Goal: Navigation & Orientation: Find specific page/section

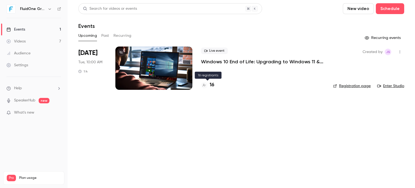
click at [213, 84] on div "16" at bounding box center [263, 84] width 124 height 7
click at [213, 84] on h4 "16" at bounding box center [212, 84] width 5 height 7
click at [397, 88] on link "Enter Studio" at bounding box center [390, 85] width 27 height 5
click at [234, 123] on main "Search for videos or events New video Schedule Events Upcoming Past Recurring R…" at bounding box center [242, 94] width 348 height 188
click at [280, 27] on div "Events" at bounding box center [241, 26] width 326 height 6
